Goal: Complete application form

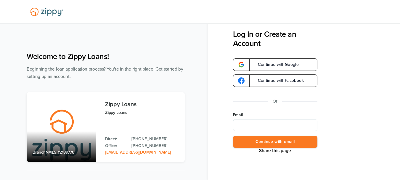
click at [261, 125] on input "Email" at bounding box center [275, 125] width 84 height 12
type input "**********"
click at [278, 144] on button "Continue with email" at bounding box center [275, 142] width 84 height 12
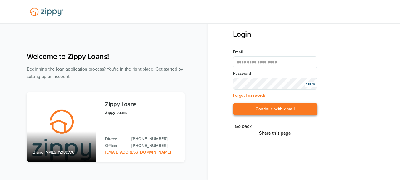
click at [262, 111] on button "Continue with email" at bounding box center [275, 109] width 84 height 12
